Goal: Answer question/provide support: Share knowledge or assist other users

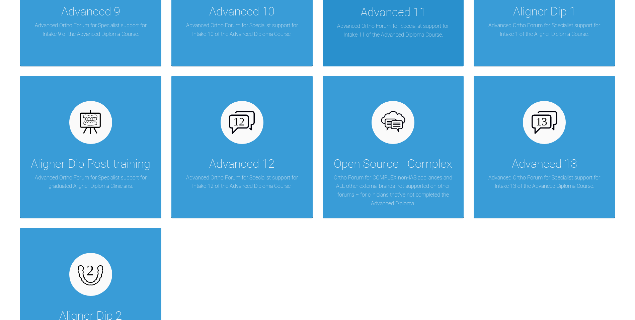
scroll to position [569, 0]
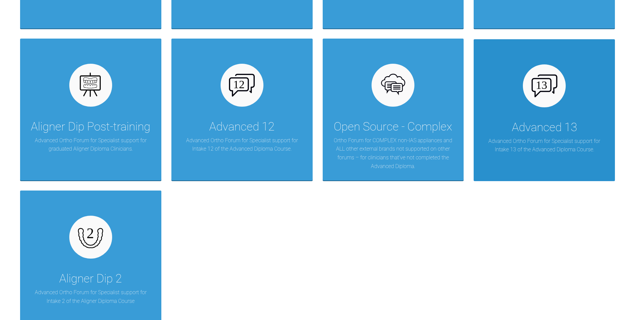
click at [546, 92] on img at bounding box center [545, 85] width 26 height 23
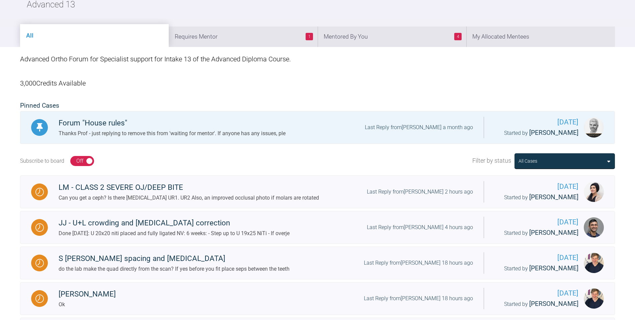
scroll to position [67, 0]
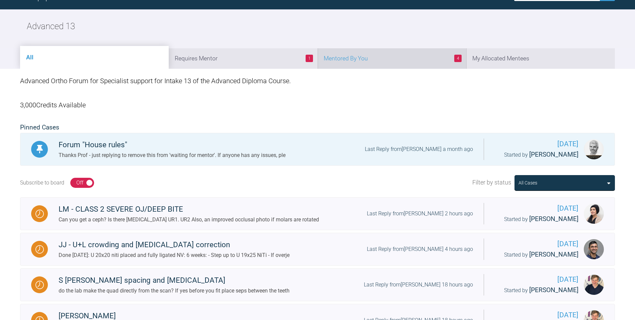
click at [401, 57] on li "4 Mentored By You" at bounding box center [392, 58] width 149 height 20
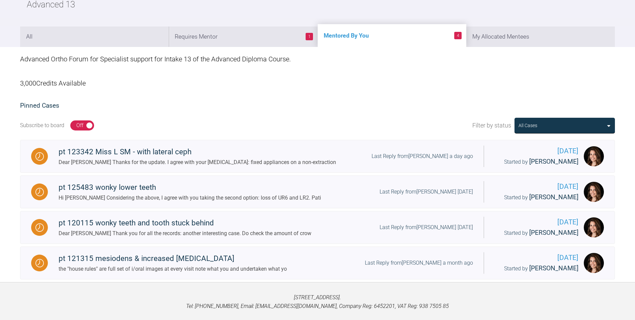
scroll to position [100, 0]
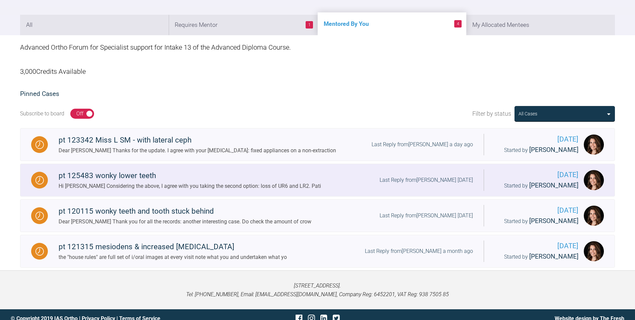
click at [136, 175] on div "pt 125483 wonky lower teeth" at bounding box center [190, 175] width 263 height 12
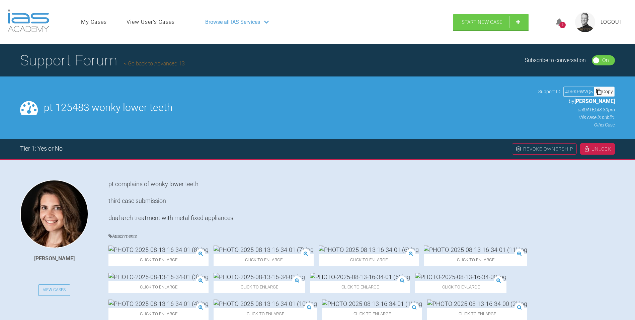
click at [149, 21] on link "View User's Cases" at bounding box center [151, 22] width 48 height 9
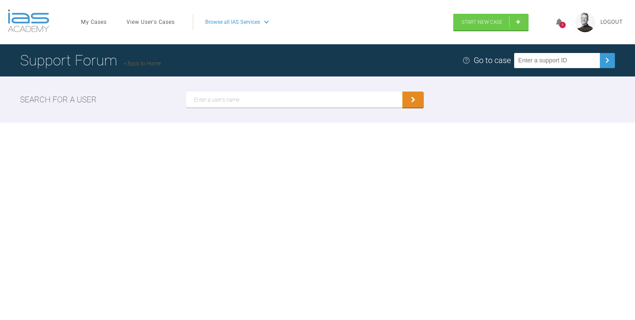
click at [302, 103] on input "text" at bounding box center [294, 99] width 217 height 16
click at [193, 97] on input "[PERSON_NAME]" at bounding box center [294, 99] width 217 height 16
type input "[PERSON_NAME]"
click at [410, 99] on button "submit" at bounding box center [413, 100] width 21 height 16
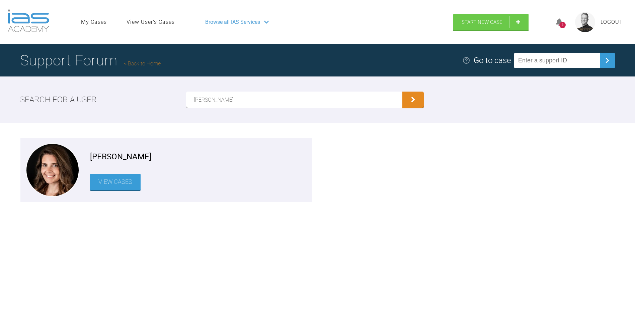
click at [114, 183] on link "View Cases" at bounding box center [115, 181] width 51 height 16
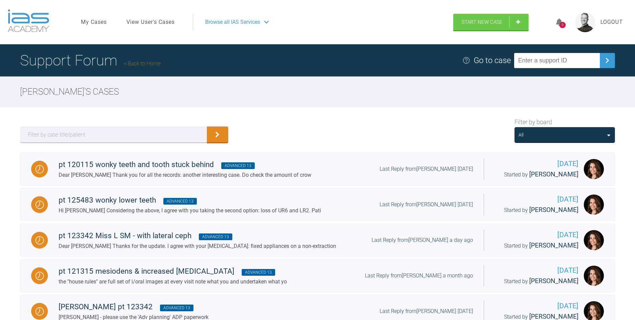
click at [148, 62] on link "Back to Home" at bounding box center [142, 63] width 37 height 6
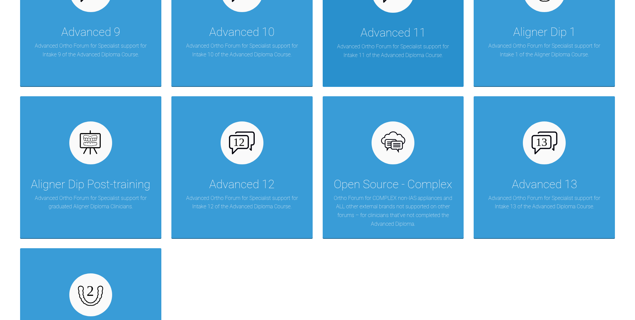
scroll to position [536, 0]
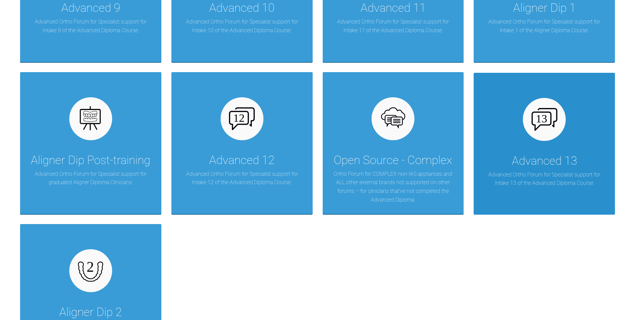
click at [548, 135] on div at bounding box center [544, 119] width 43 height 43
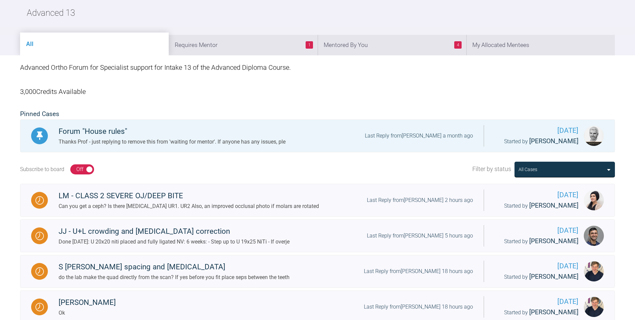
scroll to position [67, 0]
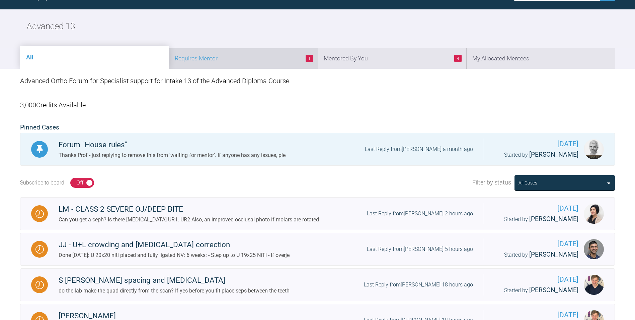
click at [255, 62] on li "1 Requires Mentor" at bounding box center [243, 58] width 149 height 20
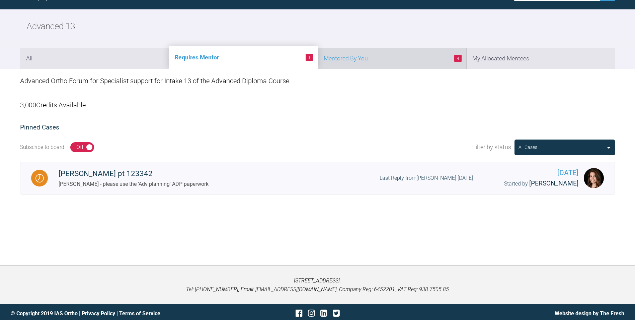
click at [394, 60] on li "4 Mentored By You" at bounding box center [392, 58] width 149 height 20
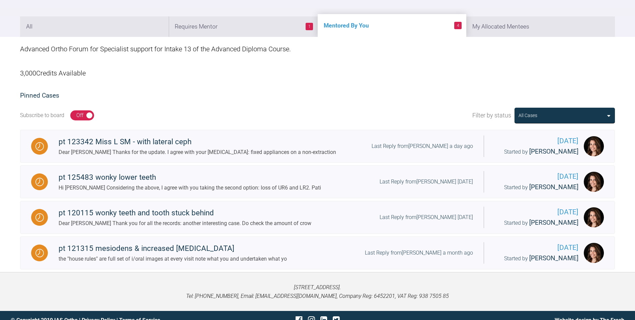
scroll to position [100, 0]
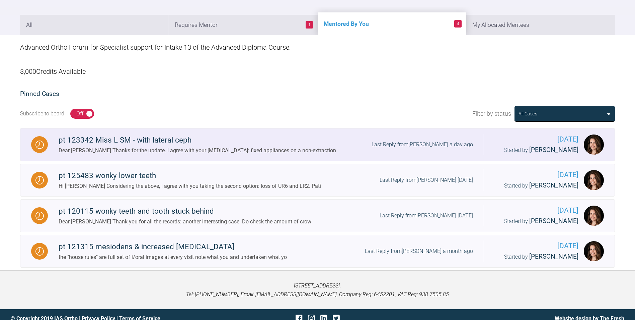
click at [169, 141] on div "pt 123342 Miss L SM - with lateral ceph" at bounding box center [198, 140] width 278 height 12
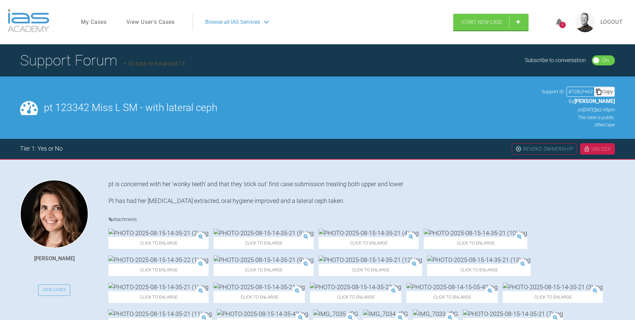
click at [156, 62] on link "Go back to Advanced 13" at bounding box center [154, 63] width 61 height 6
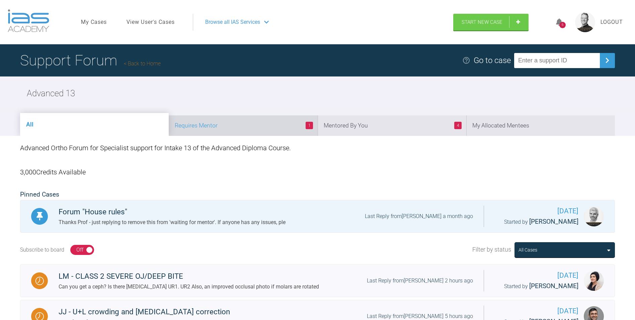
click at [248, 126] on li "1 Requires Mentor" at bounding box center [243, 125] width 149 height 20
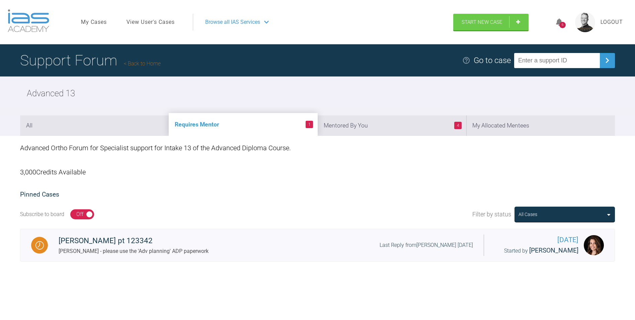
click at [238, 123] on li "1 Requires Mentor" at bounding box center [243, 124] width 149 height 23
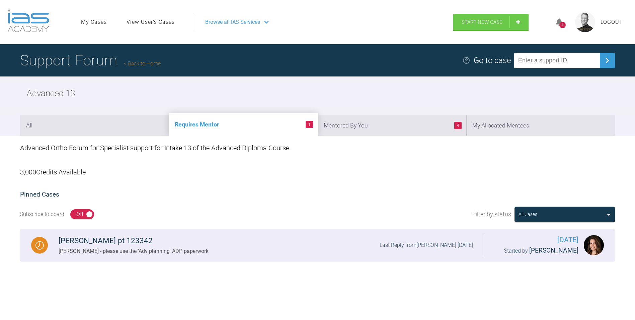
click at [145, 239] on div "[PERSON_NAME] pt 123342" at bounding box center [134, 240] width 150 height 12
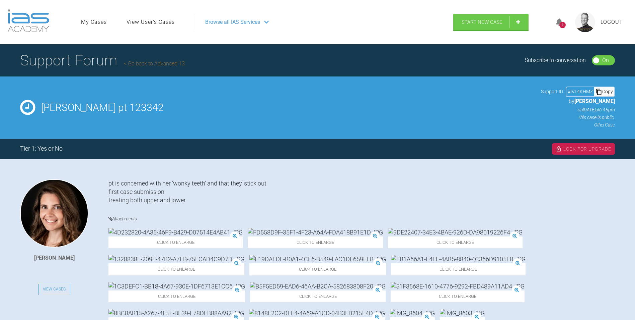
click at [159, 64] on link "Go back to Advanced 13" at bounding box center [154, 63] width 61 height 6
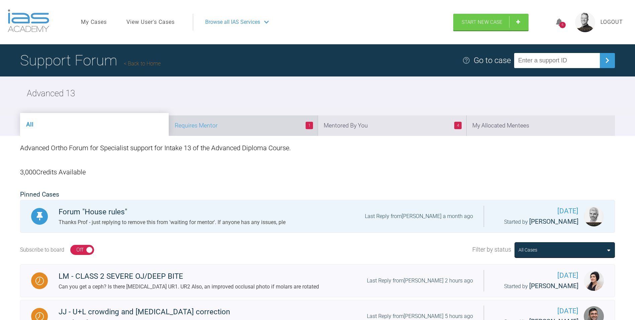
click at [258, 124] on li "1 Requires Mentor" at bounding box center [243, 125] width 149 height 20
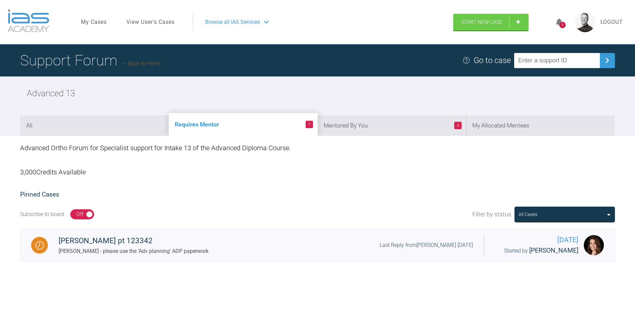
click at [612, 212] on div "All Cases" at bounding box center [565, 213] width 100 height 15
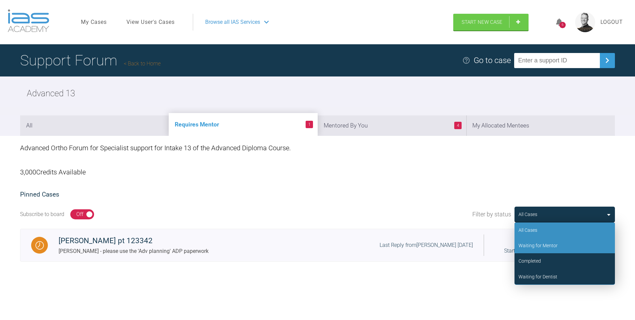
click at [548, 242] on div "Waiting for Mentor" at bounding box center [538, 244] width 39 height 7
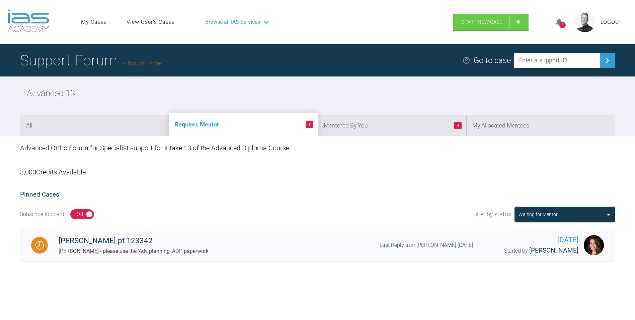
click at [609, 212] on icon at bounding box center [609, 214] width 3 height 5
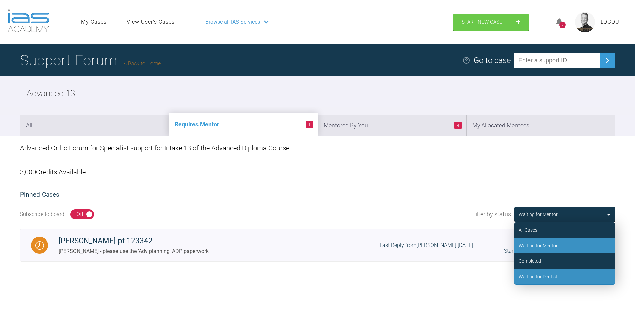
click at [545, 275] on div "Waiting for Dentist" at bounding box center [538, 276] width 39 height 7
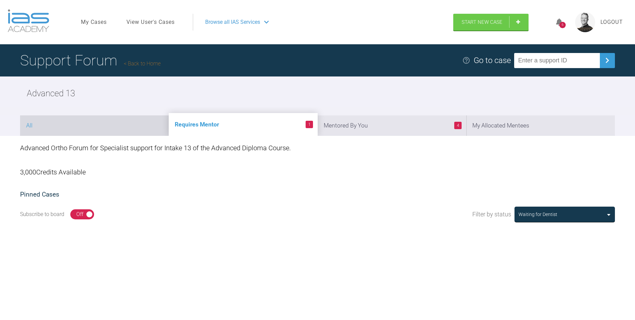
click at [95, 124] on li "All" at bounding box center [94, 125] width 149 height 20
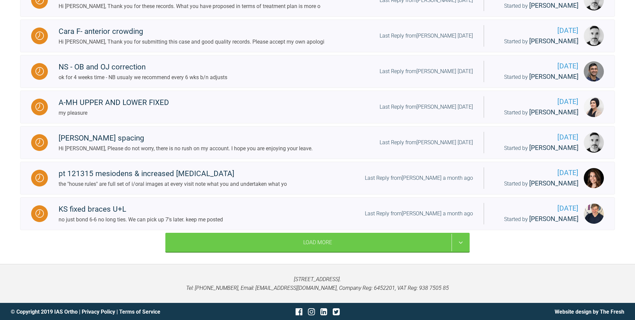
scroll to position [707, 0]
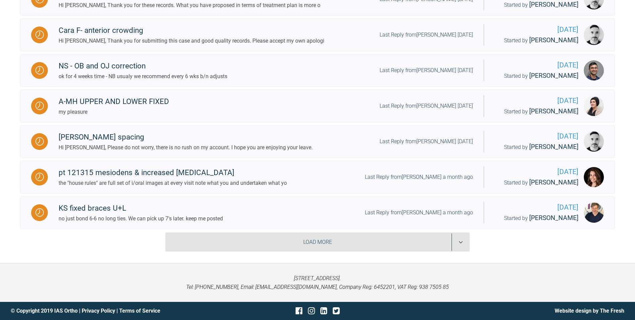
click at [380, 241] on div "Load More" at bounding box center [317, 241] width 304 height 19
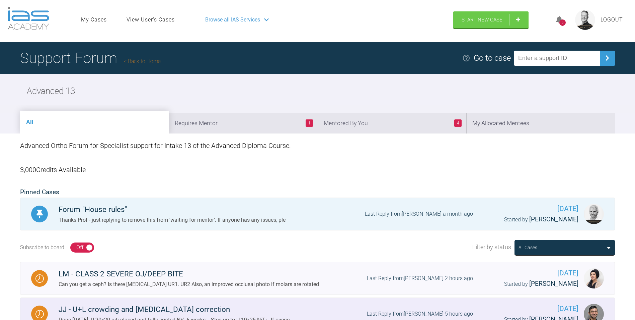
scroll to position [0, 0]
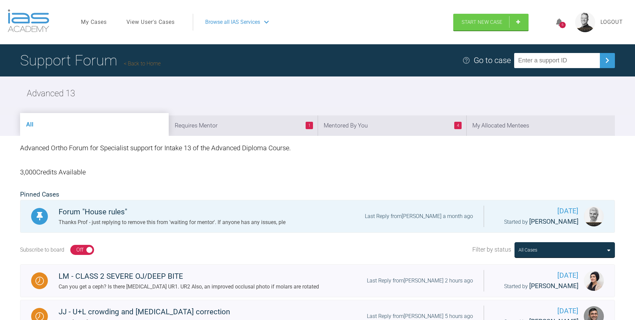
click at [559, 21] on icon at bounding box center [559, 22] width 7 height 8
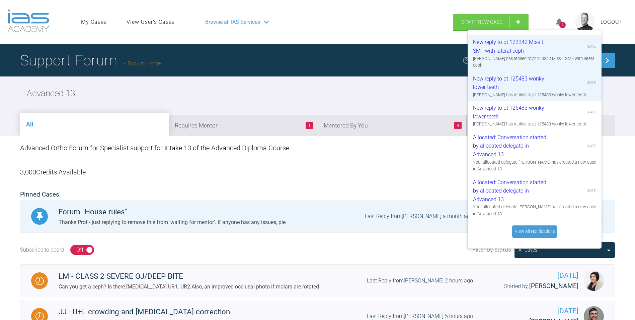
click at [278, 94] on div "Advanced 13" at bounding box center [317, 93] width 635 height 34
click at [539, 225] on link "View All Notifications" at bounding box center [534, 231] width 45 height 12
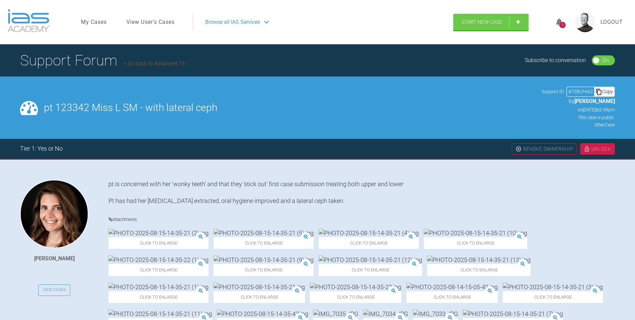
click at [561, 21] on icon at bounding box center [559, 22] width 7 height 8
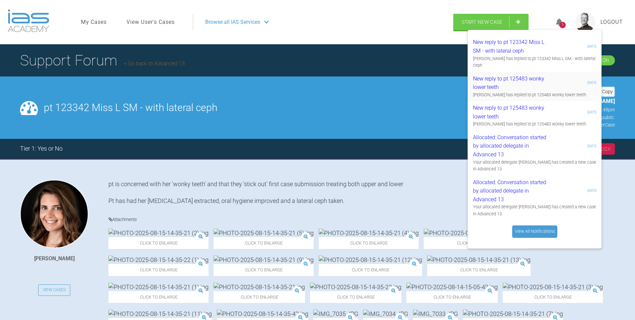
click at [541, 86] on div "New reply to pt 125483 wonky lower teeth" at bounding box center [513, 82] width 80 height 17
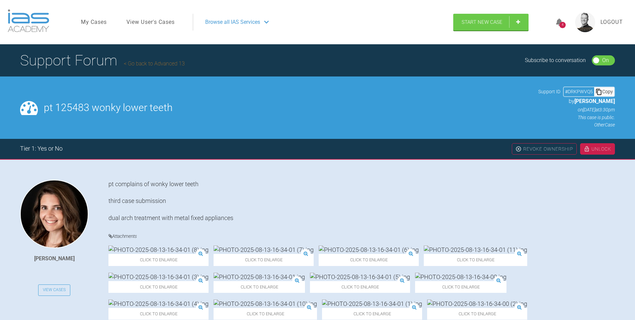
click at [611, 22] on span "Logout" at bounding box center [612, 22] width 22 height 9
